Goal: Information Seeking & Learning: Learn about a topic

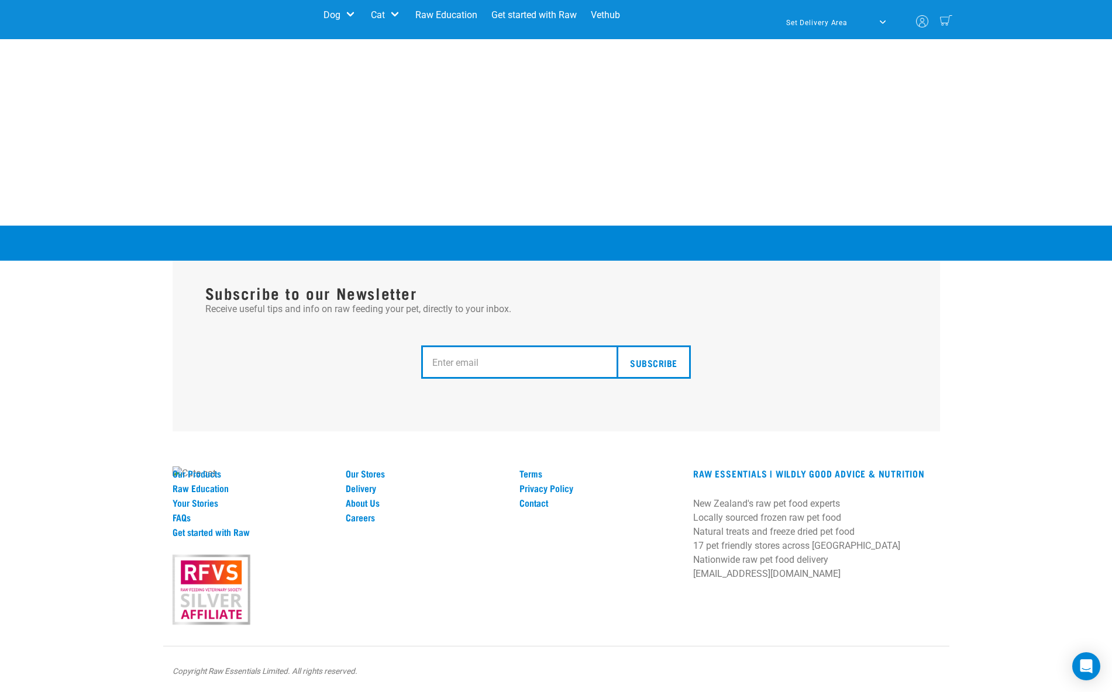
scroll to position [2829, 0]
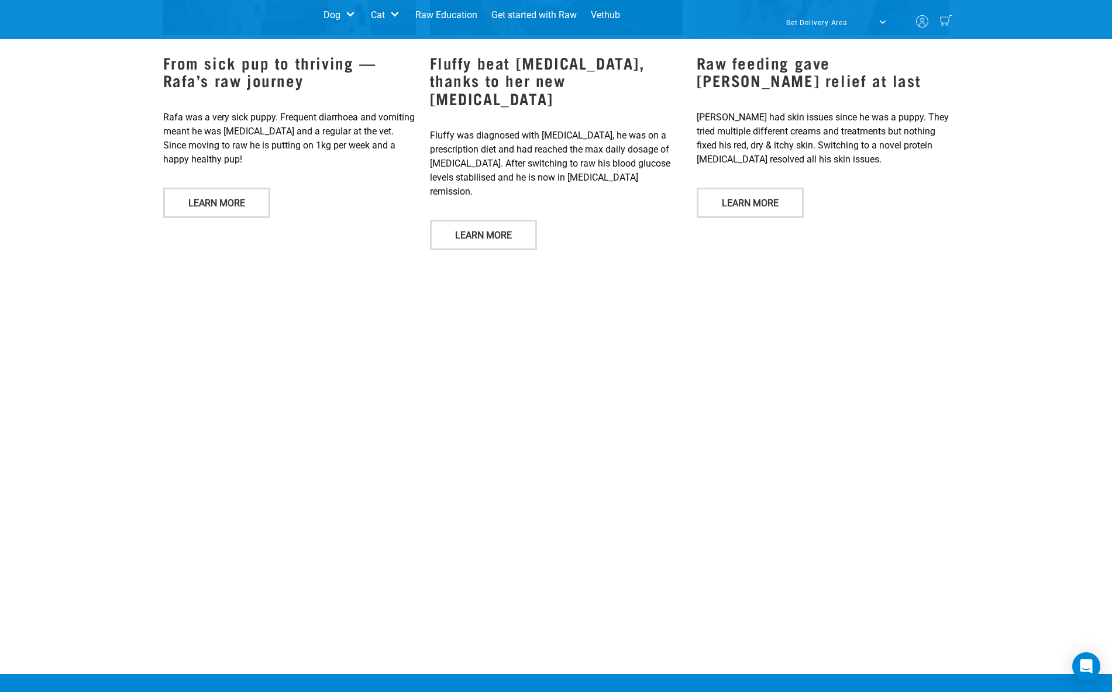
scroll to position [1039, 0]
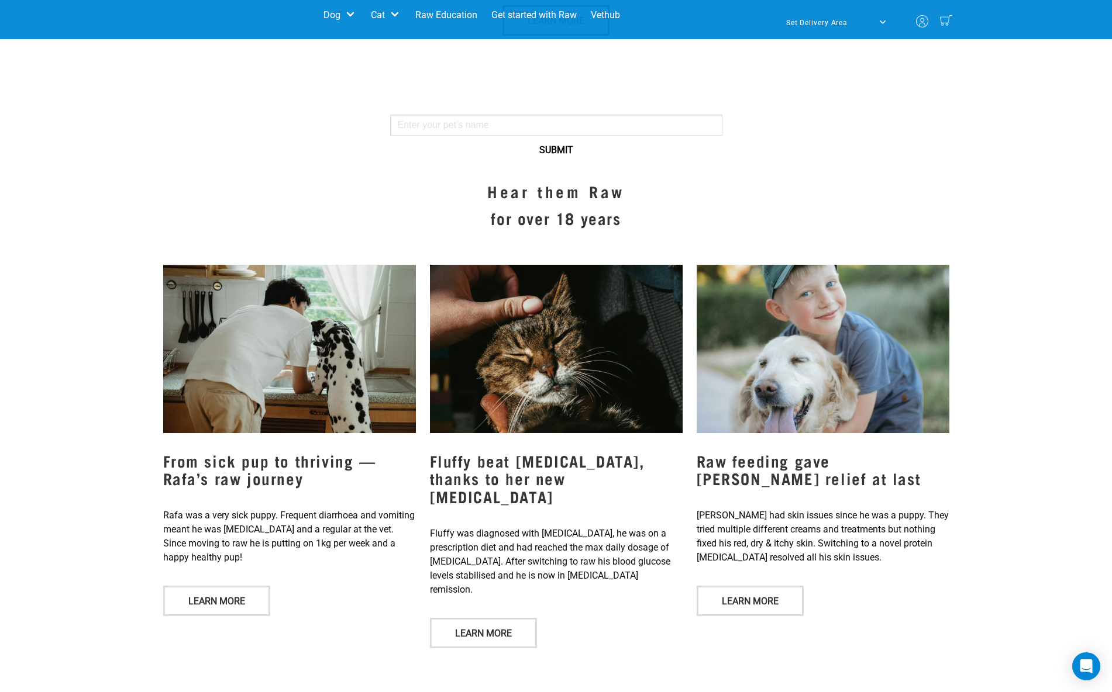
scroll to position [609, 0]
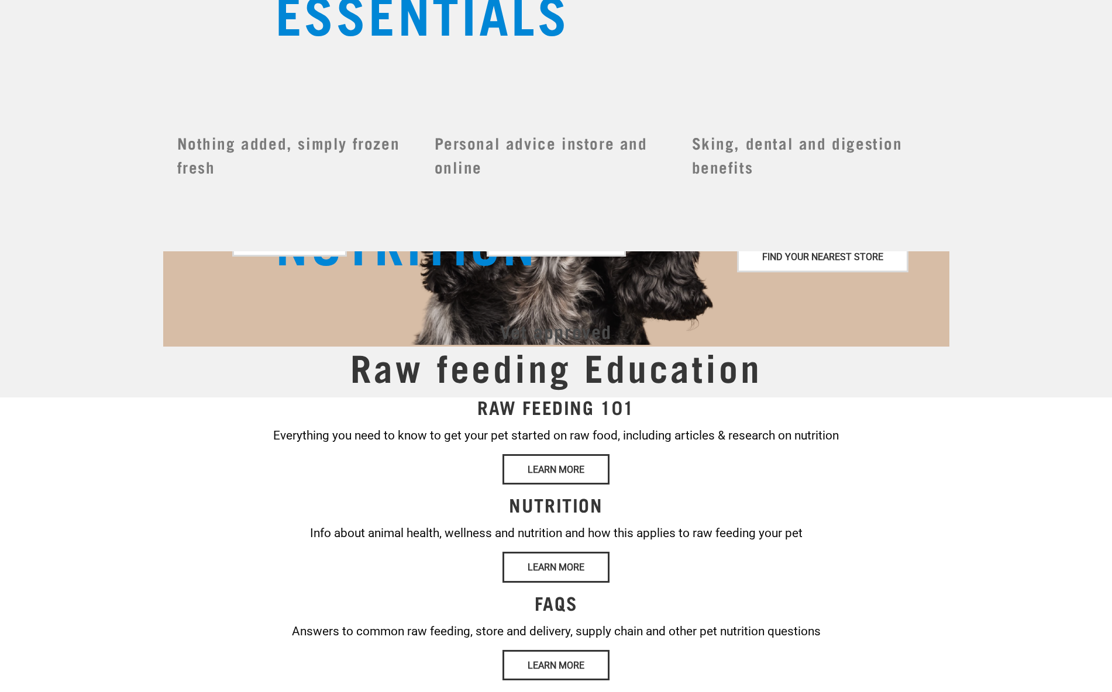
scroll to position [684, 0]
